Goal: Navigation & Orientation: Understand site structure

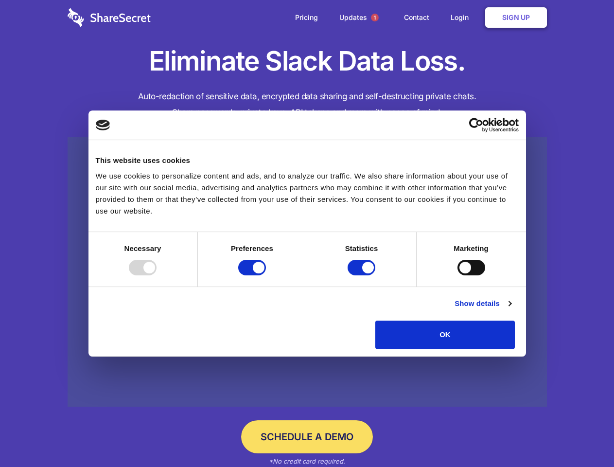
click at [156, 275] on div at bounding box center [143, 268] width 28 height 16
click at [266, 275] on input "Preferences" at bounding box center [252, 268] width 28 height 16
checkbox input "false"
click at [363, 275] on input "Statistics" at bounding box center [361, 268] width 28 height 16
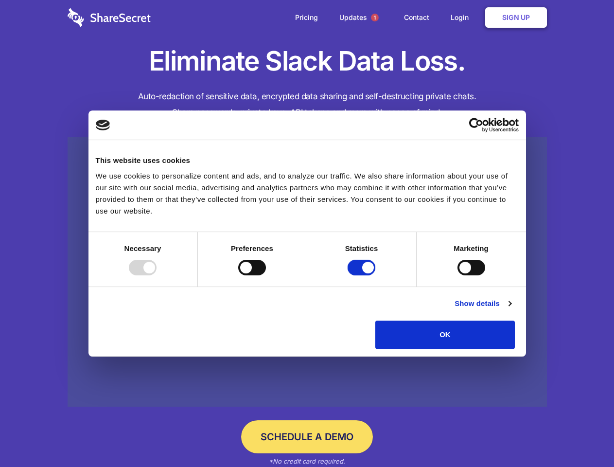
checkbox input "false"
click at [457, 275] on input "Marketing" at bounding box center [471, 268] width 28 height 16
checkbox input "true"
click at [511, 309] on link "Show details" at bounding box center [482, 303] width 56 height 12
